Goal: Obtain resource: Download file/media

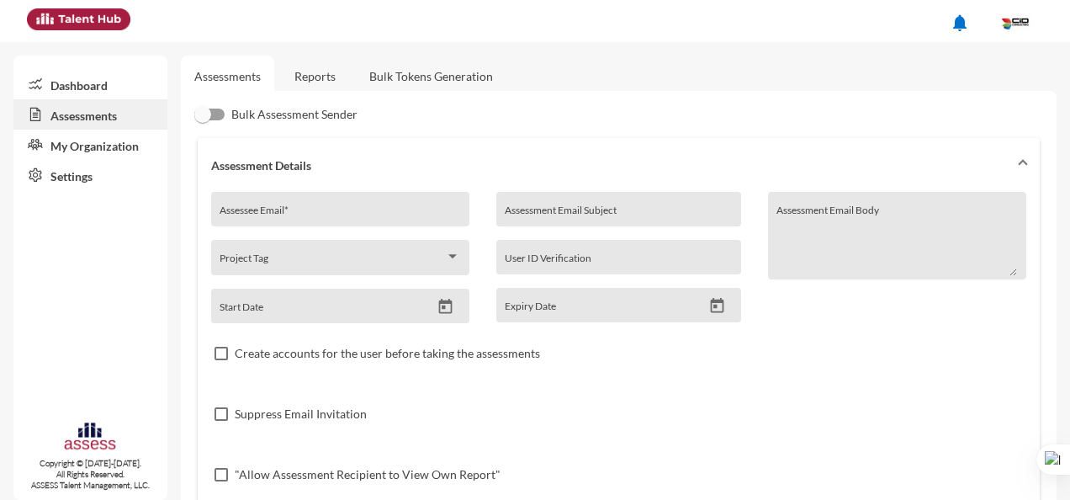
click at [102, 82] on link "Dashboard" at bounding box center [90, 84] width 154 height 30
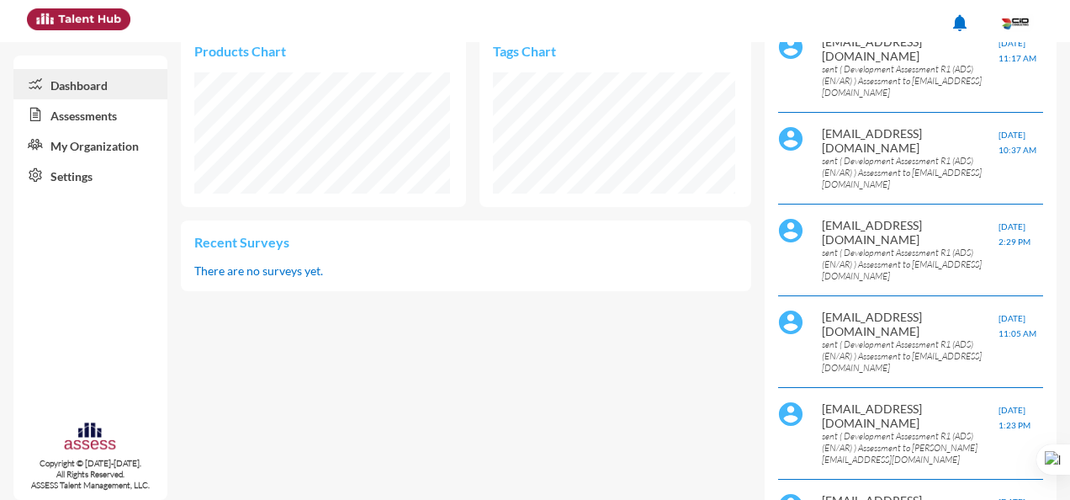
scroll to position [505, 0]
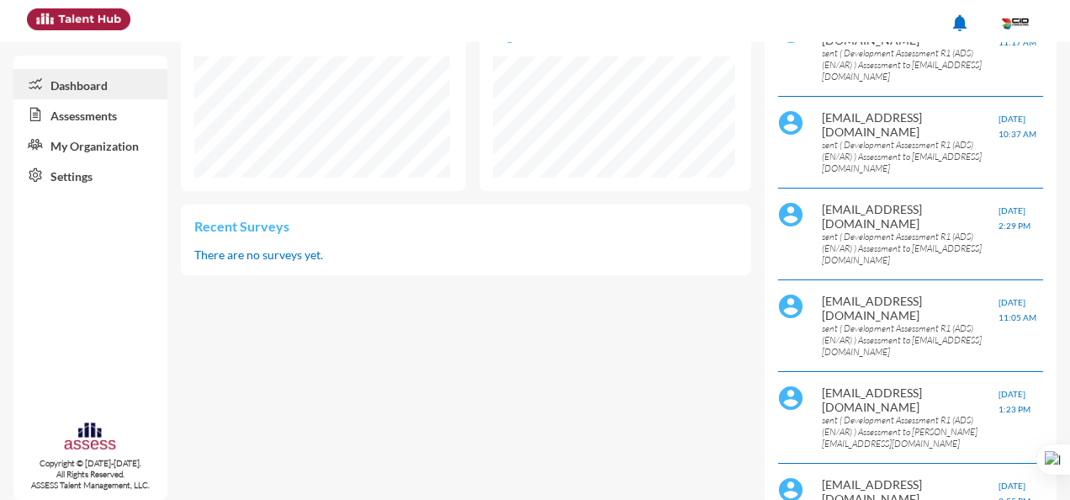
click at [102, 120] on link "Assessments" at bounding box center [90, 114] width 154 height 30
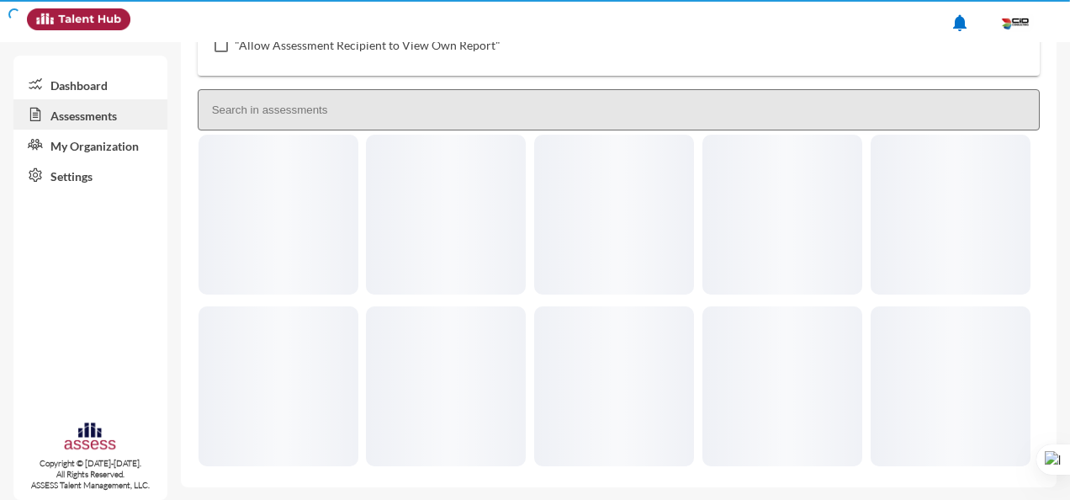
scroll to position [325, 0]
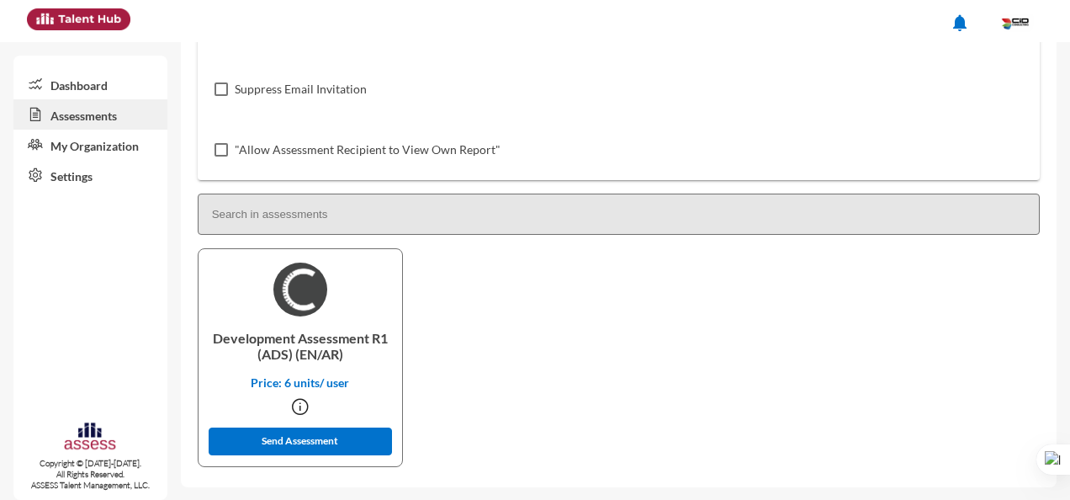
click at [80, 82] on link "Dashboard" at bounding box center [90, 84] width 154 height 30
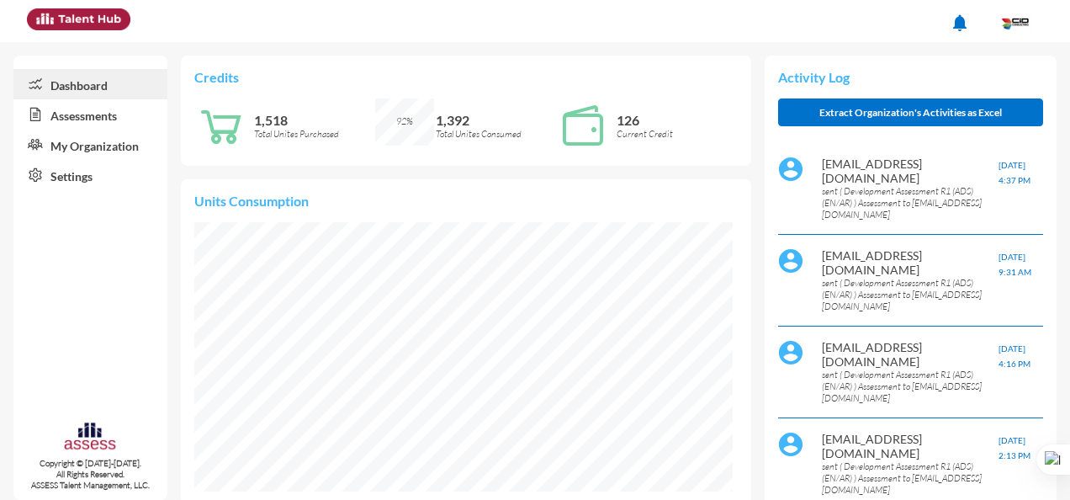
click at [131, 116] on link "Assessments" at bounding box center [90, 114] width 154 height 30
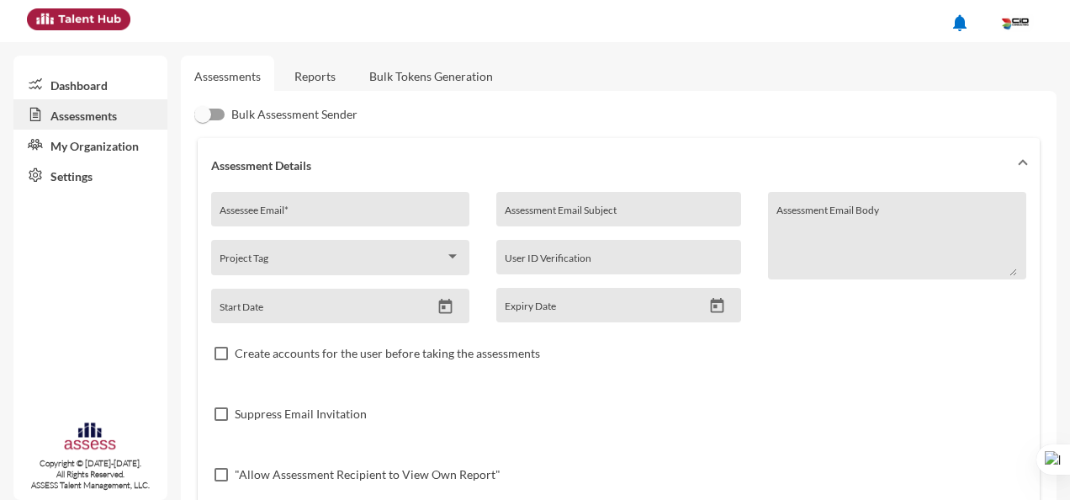
click at [311, 75] on link "Reports" at bounding box center [315, 76] width 68 height 41
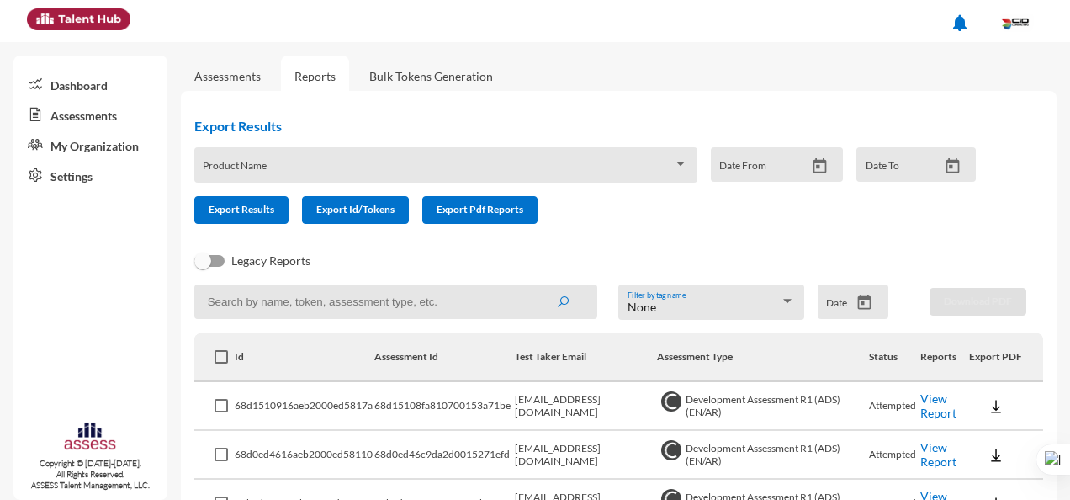
scroll to position [84, 0]
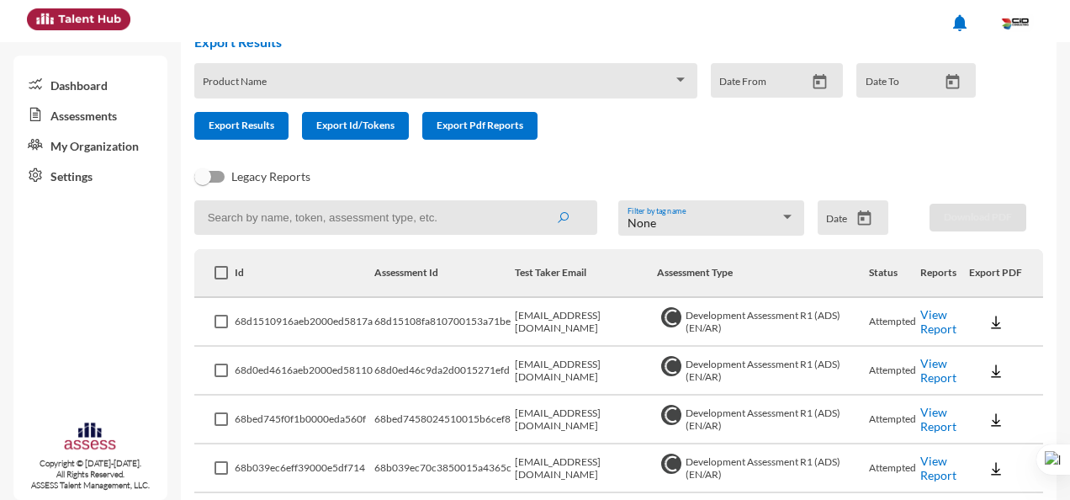
click at [942, 329] on link "View Report" at bounding box center [939, 321] width 36 height 29
click at [927, 373] on link "View Report" at bounding box center [939, 370] width 36 height 29
click at [928, 321] on link "View Report" at bounding box center [939, 321] width 36 height 29
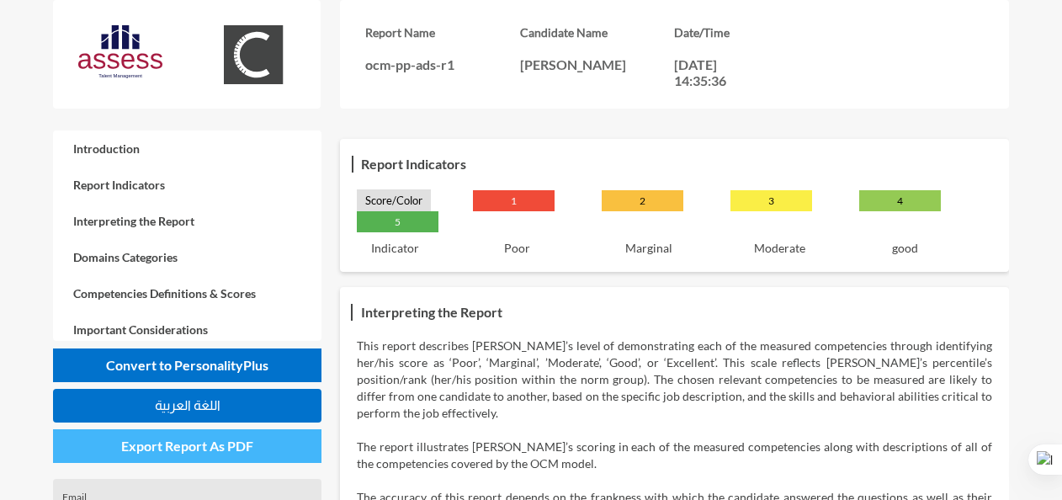
scroll to position [252, 0]
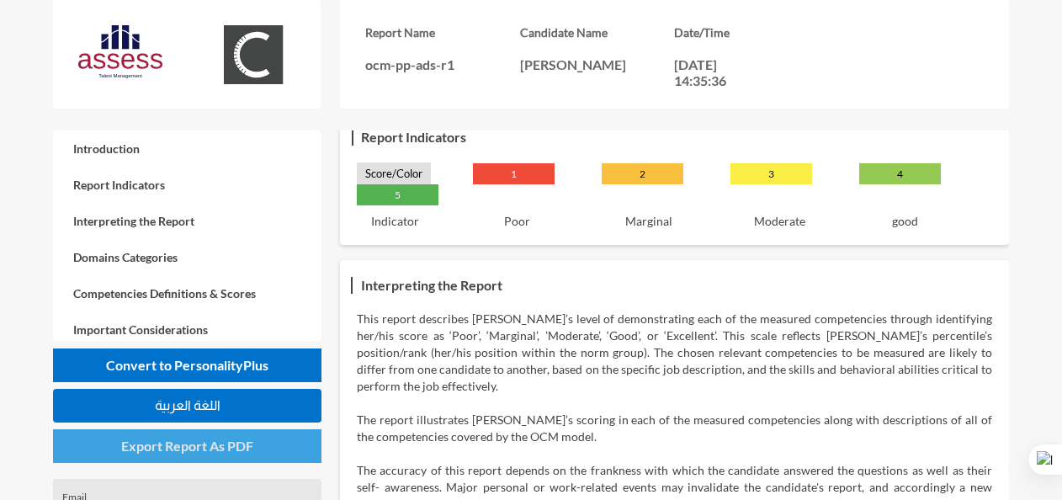
click at [279, 444] on button "Export Report As PDF" at bounding box center [187, 446] width 268 height 34
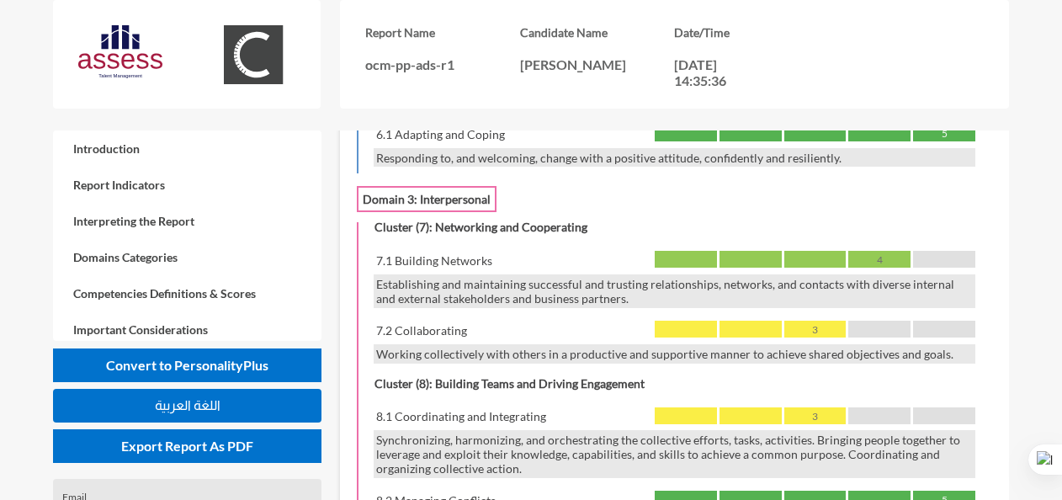
scroll to position [2272, 0]
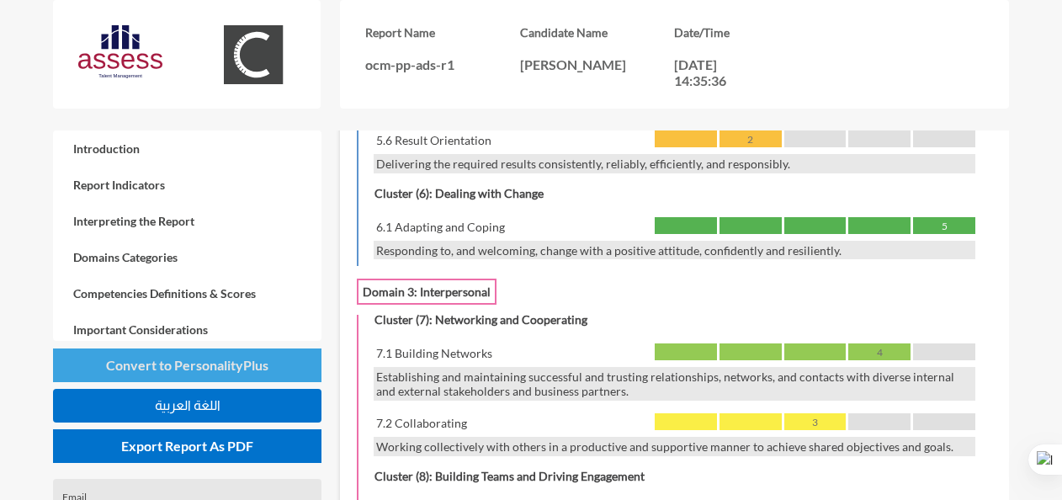
click at [200, 369] on span "Convert to PersonalityPlus" at bounding box center [187, 365] width 162 height 16
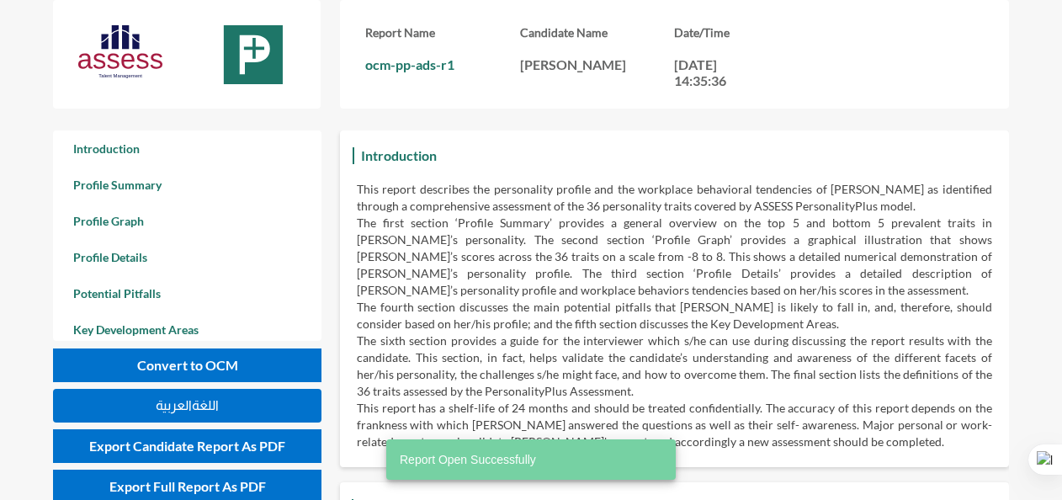
scroll to position [500, 1062]
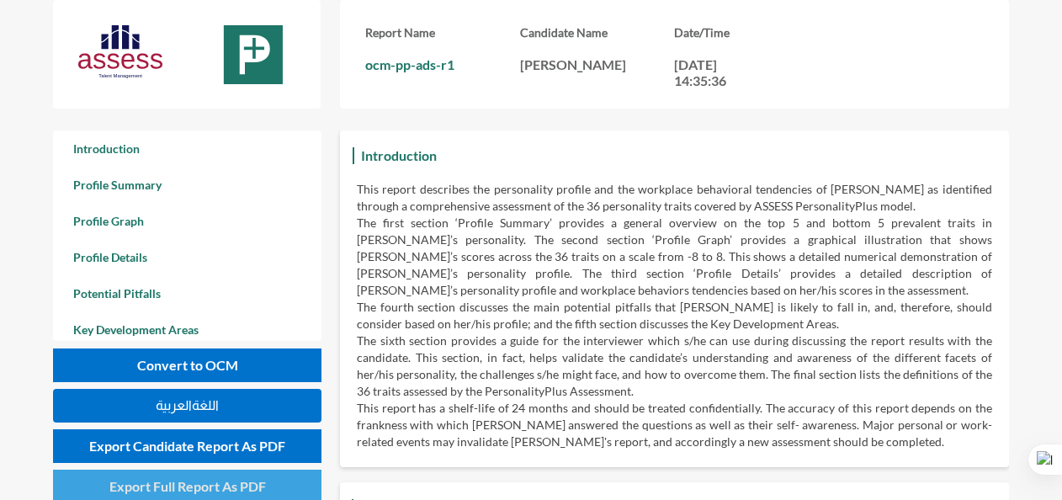
click at [215, 486] on span "Export Full Report As PDF" at bounding box center [187, 486] width 157 height 16
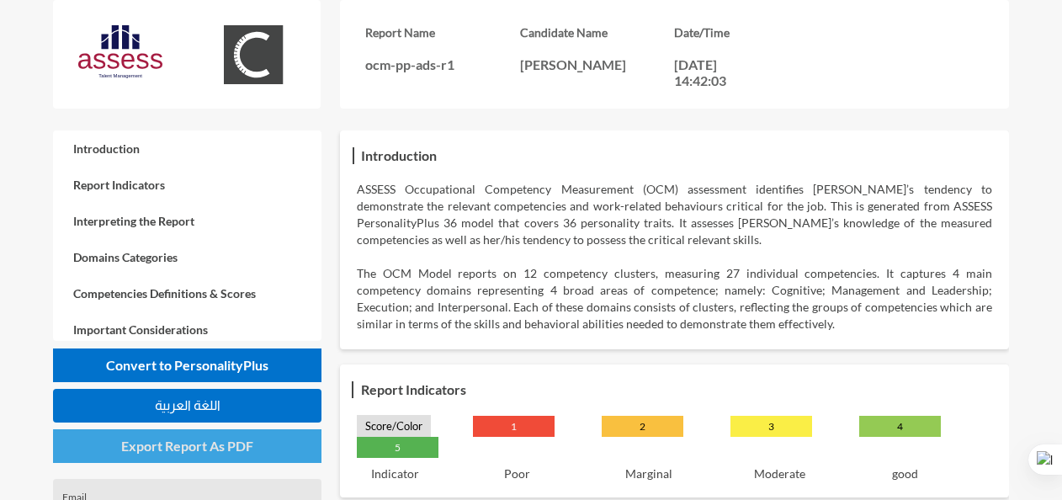
click at [200, 449] on span "Export Report As PDF" at bounding box center [187, 446] width 132 height 16
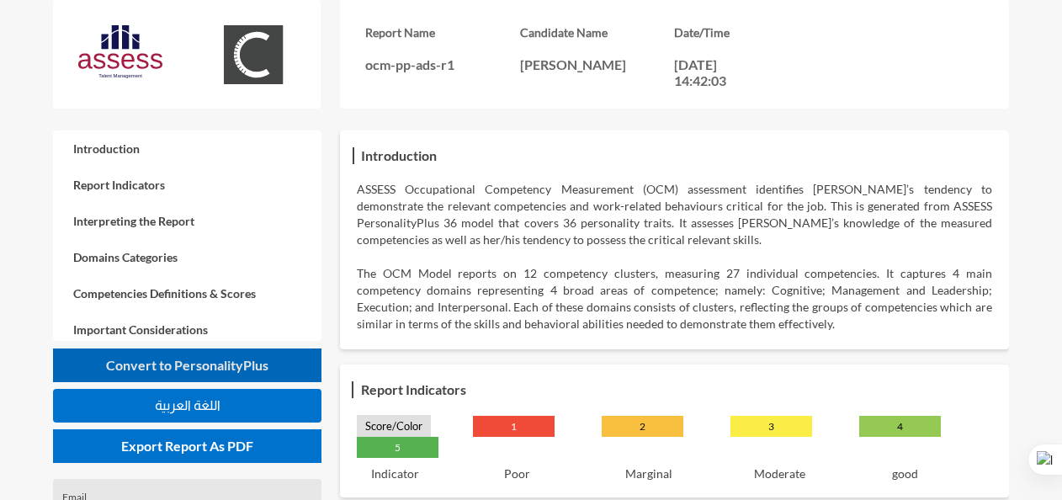
click at [212, 365] on span "Convert to PersonalityPlus" at bounding box center [187, 365] width 162 height 16
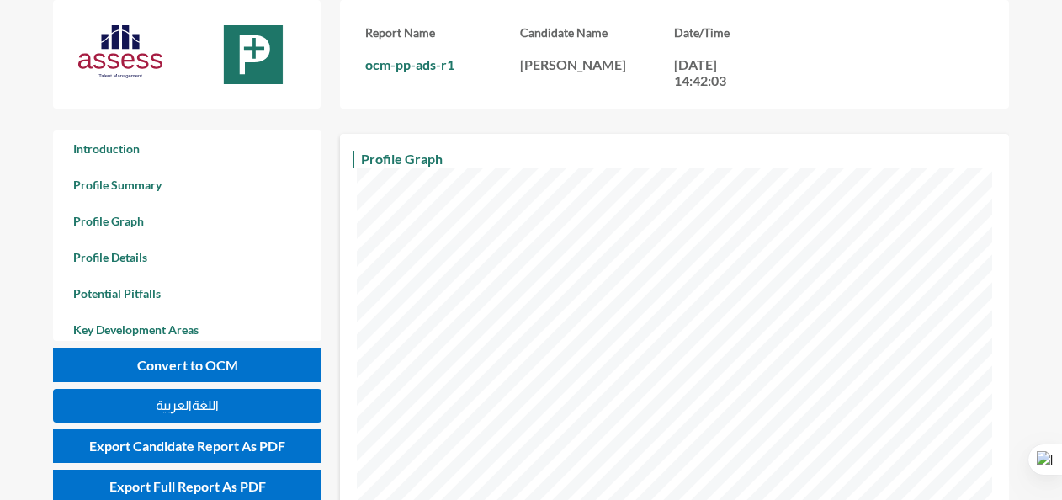
scroll to position [1346, 0]
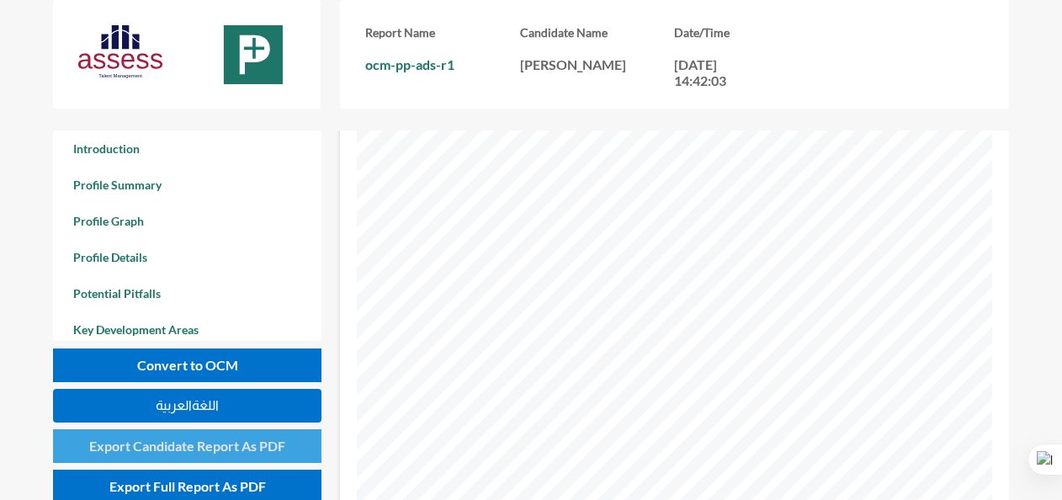
click at [177, 453] on span "Export Candidate Report As PDF" at bounding box center [187, 446] width 196 height 16
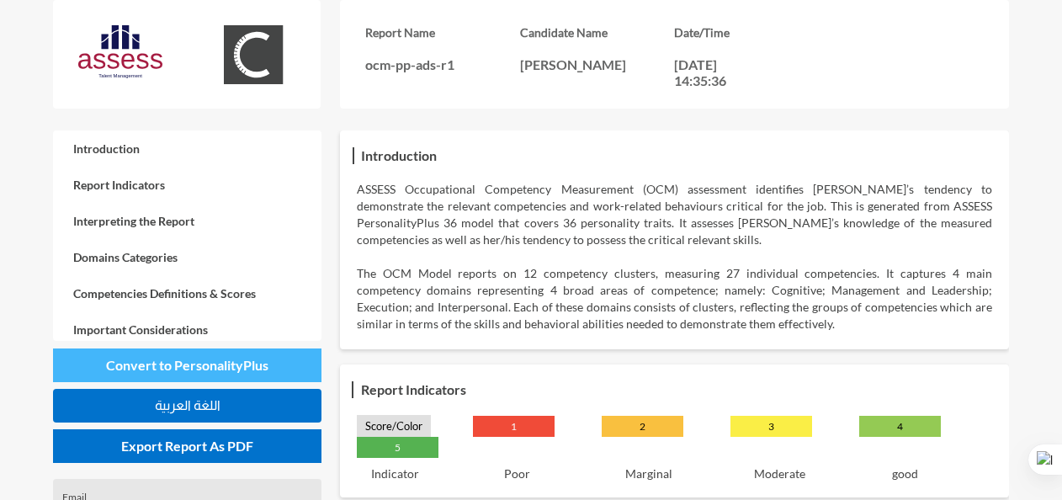
click at [206, 359] on span "Convert to PersonalityPlus" at bounding box center [187, 365] width 162 height 16
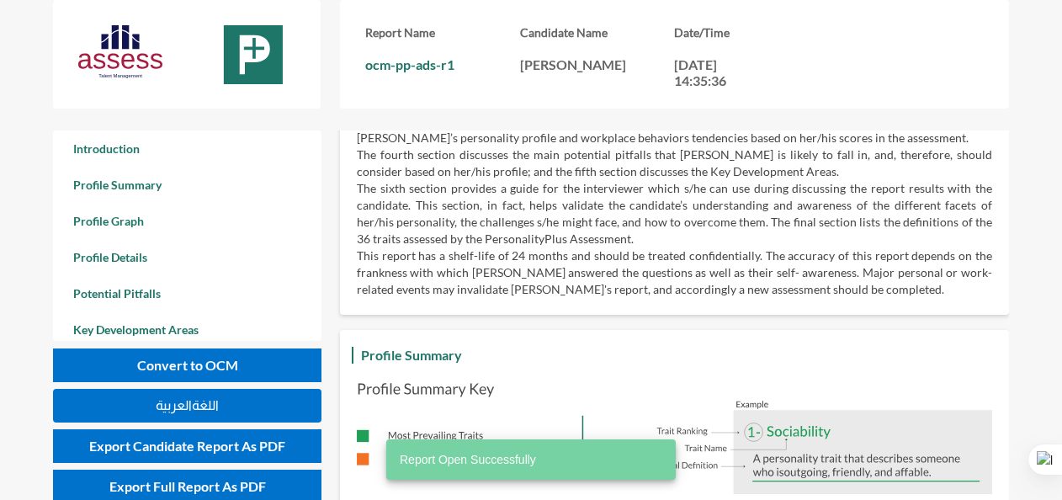
scroll to position [168, 0]
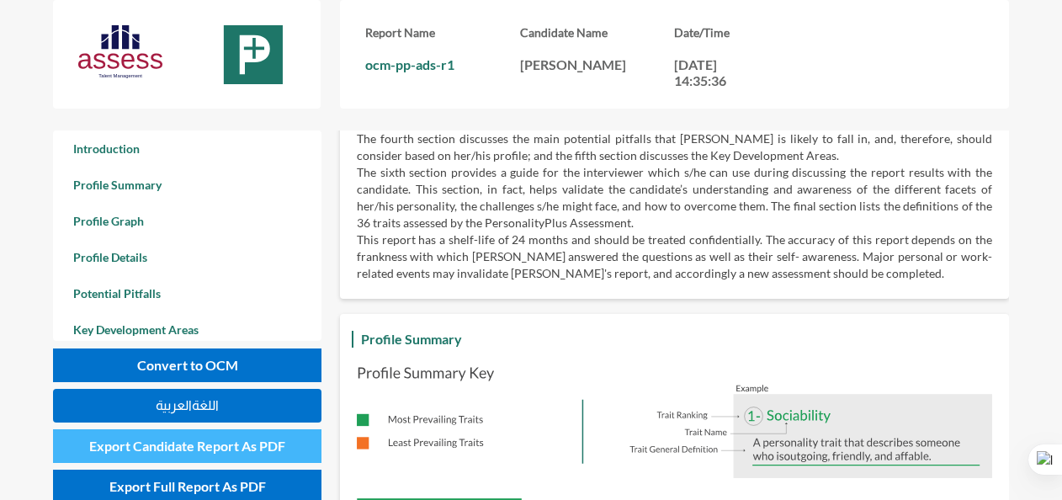
click at [218, 453] on span "Export Candidate Report As PDF" at bounding box center [187, 446] width 196 height 16
